Goal: Information Seeking & Learning: Learn about a topic

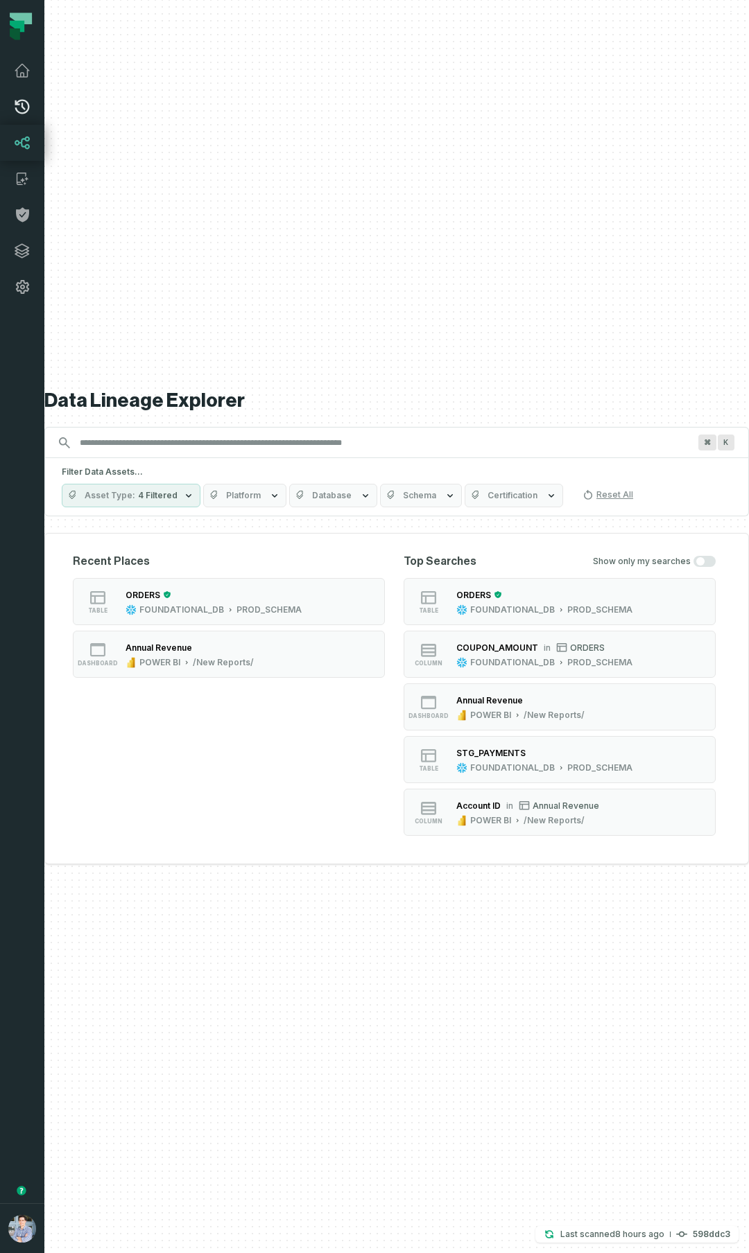
click at [19, 109] on icon at bounding box center [22, 106] width 17 height 17
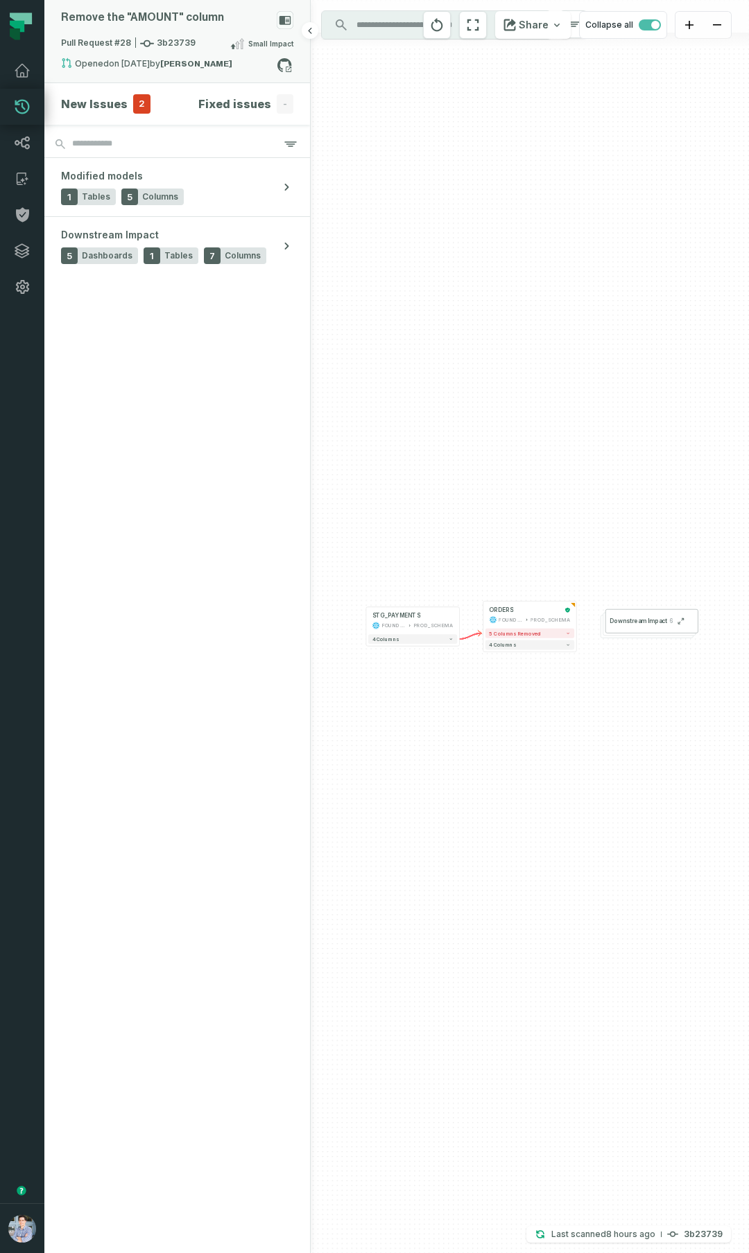
click at [281, 21] on icon at bounding box center [285, 20] width 12 height 9
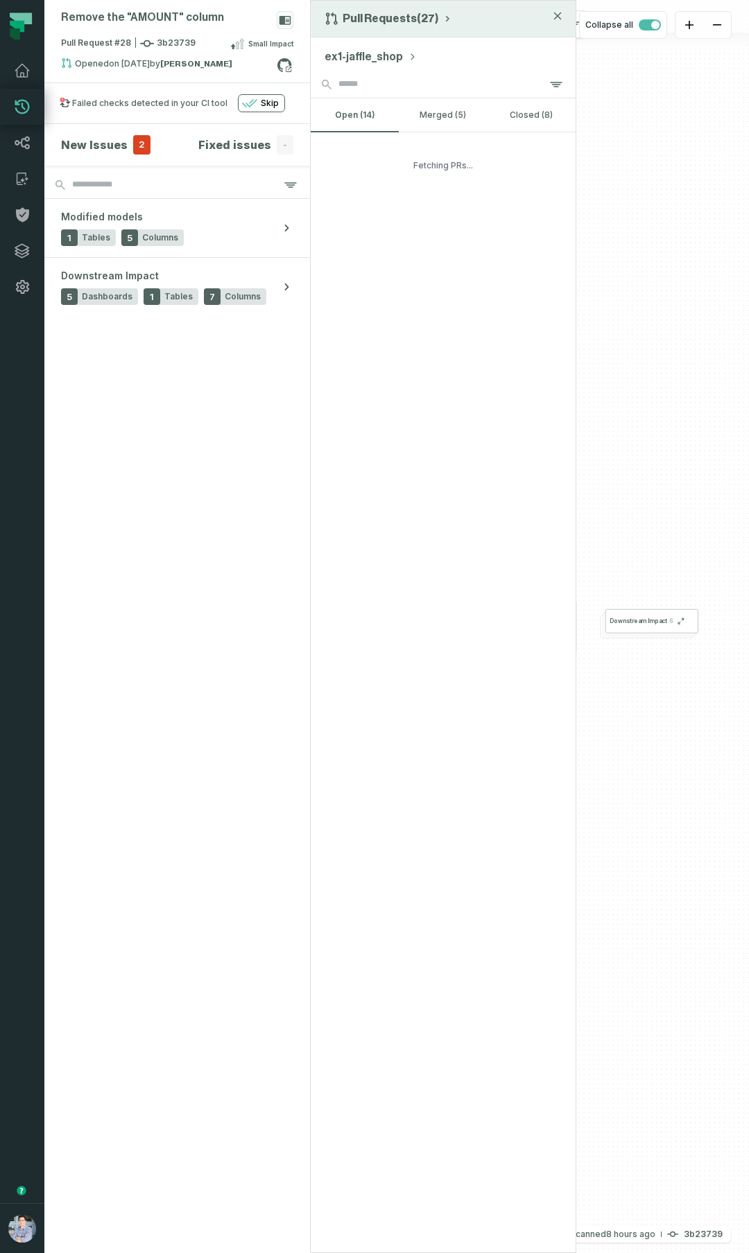
click at [403, 21] on button "Pull Requests (27)" at bounding box center [388, 19] width 128 height 14
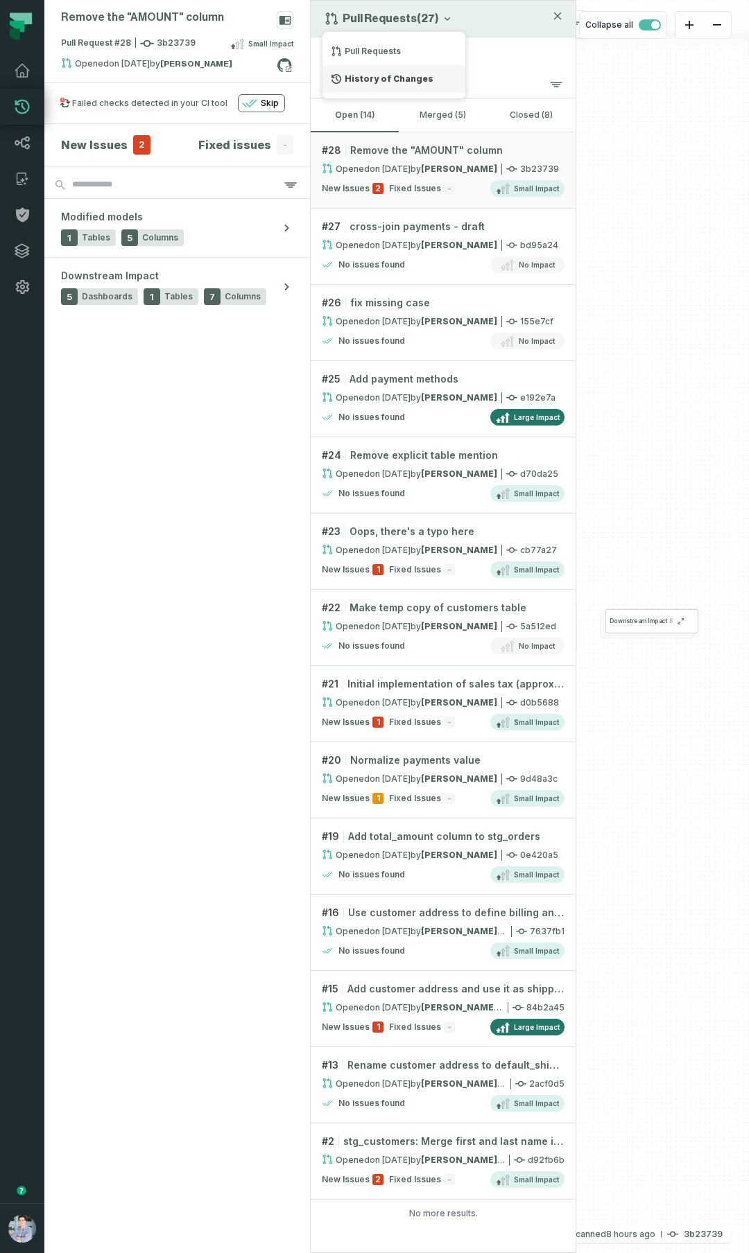
click at [374, 82] on div "History of Changes" at bounding box center [393, 79] width 143 height 28
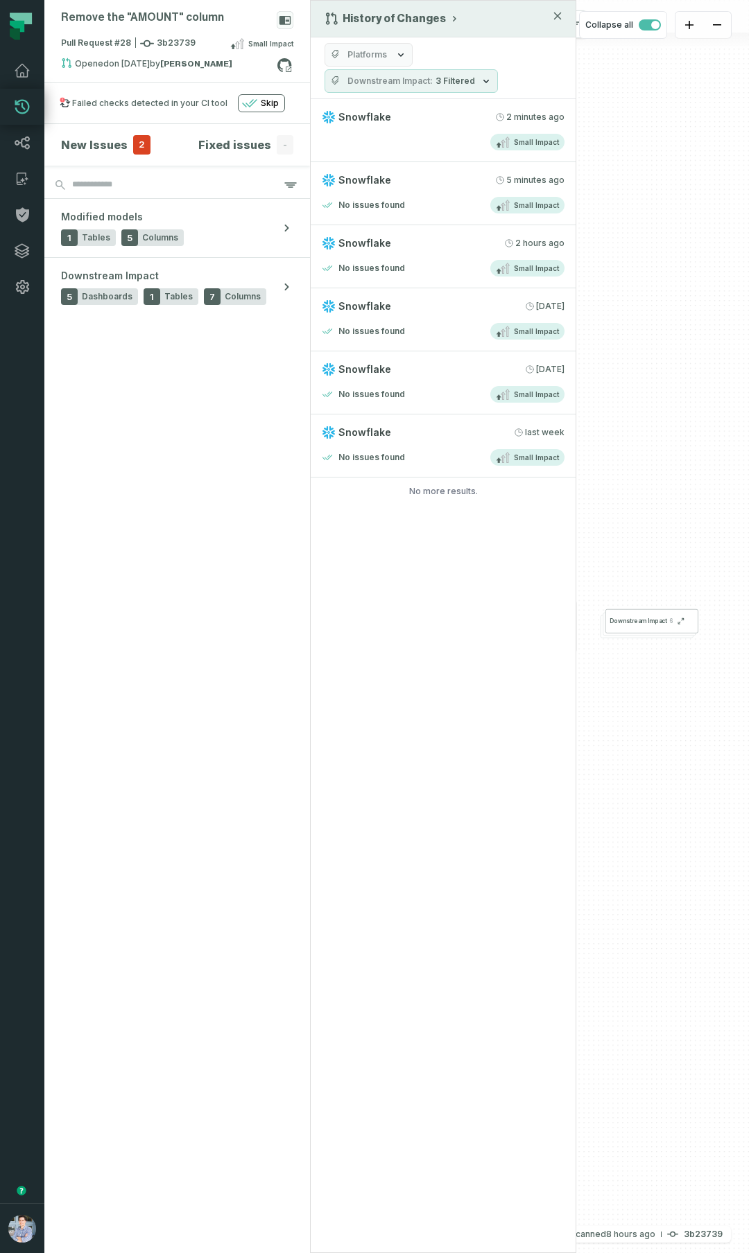
click at [483, 735] on div "History of Changes Platforms Downstream Impact 3 Filtered Snowflake 9/7/2025, 1…" at bounding box center [443, 626] width 266 height 1253
click at [428, 445] on link "Snowflake 8/28/2025, 3:10:23 PM No issues found Small Impact" at bounding box center [443, 445] width 265 height 63
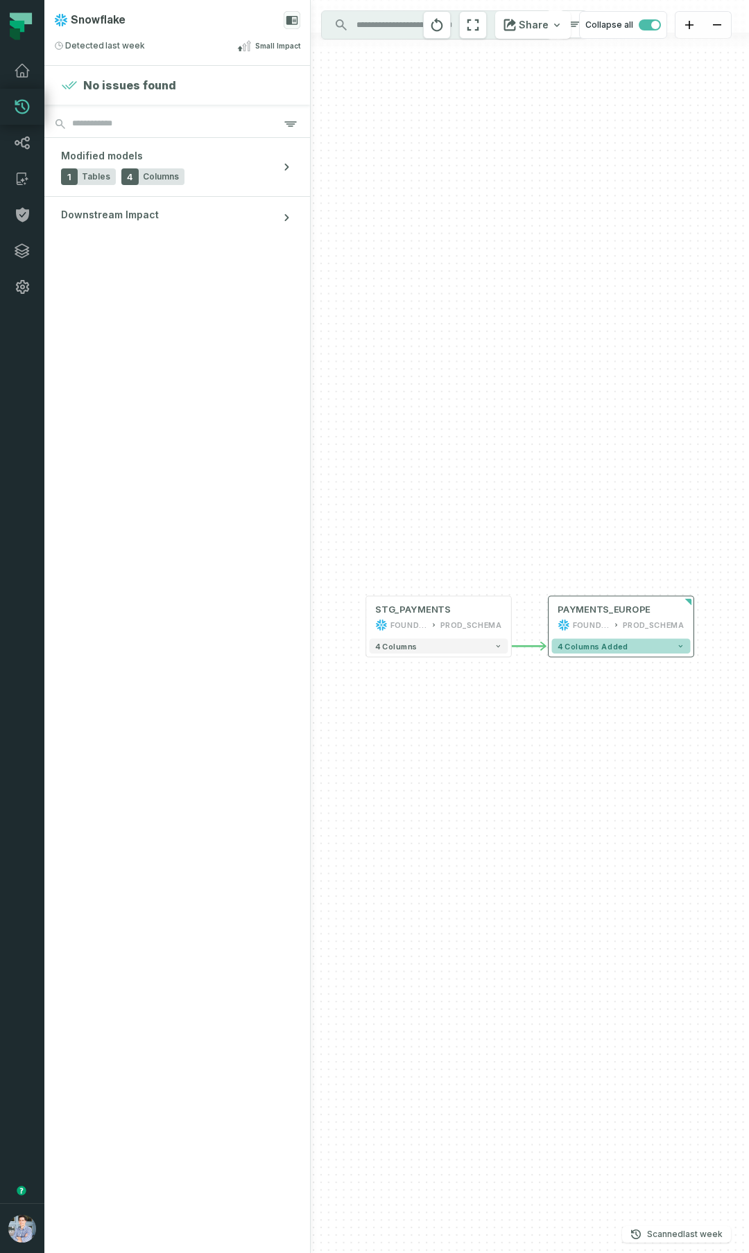
click at [588, 649] on span "4 columns added" at bounding box center [592, 646] width 70 height 9
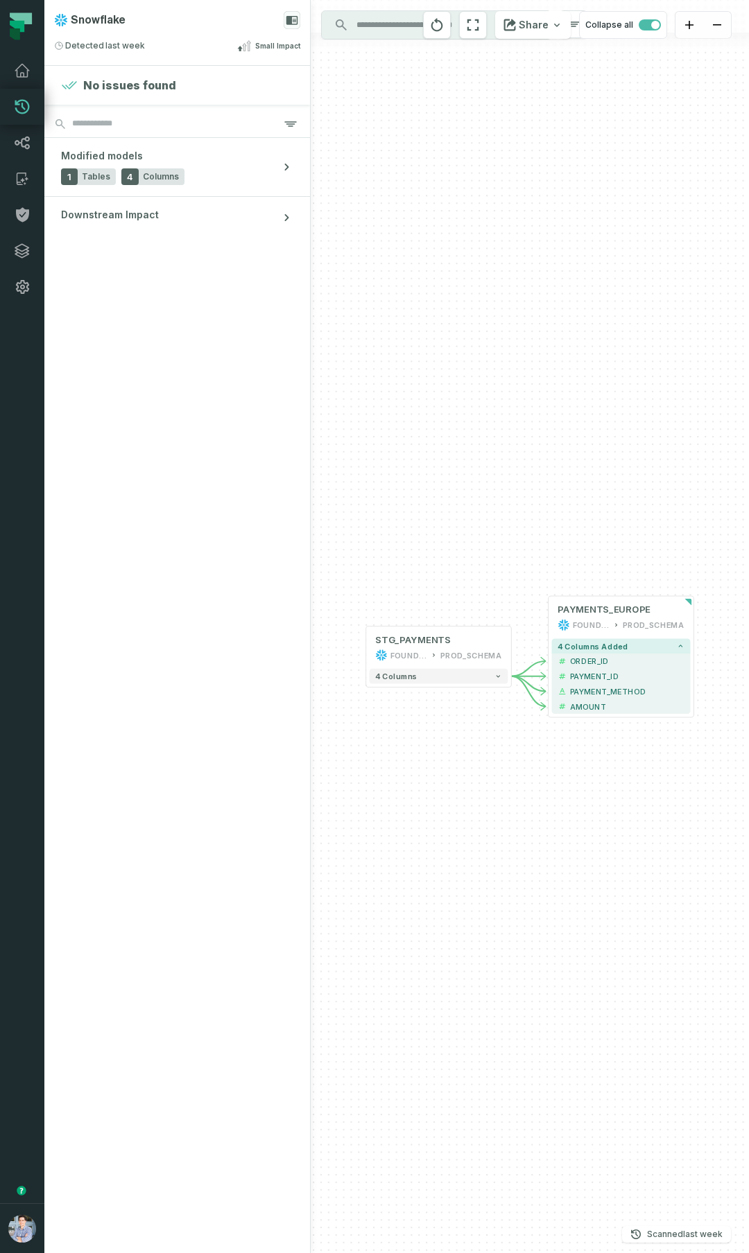
click at [660, 151] on div "+ STG_PAYMENTS FOUNDATIONAL_DB PROD_SCHEMA + 4 columns - PAYMENTS_EUROPE FOUNDA…" at bounding box center [530, 626] width 438 height 1253
